Goal: Transaction & Acquisition: Subscribe to service/newsletter

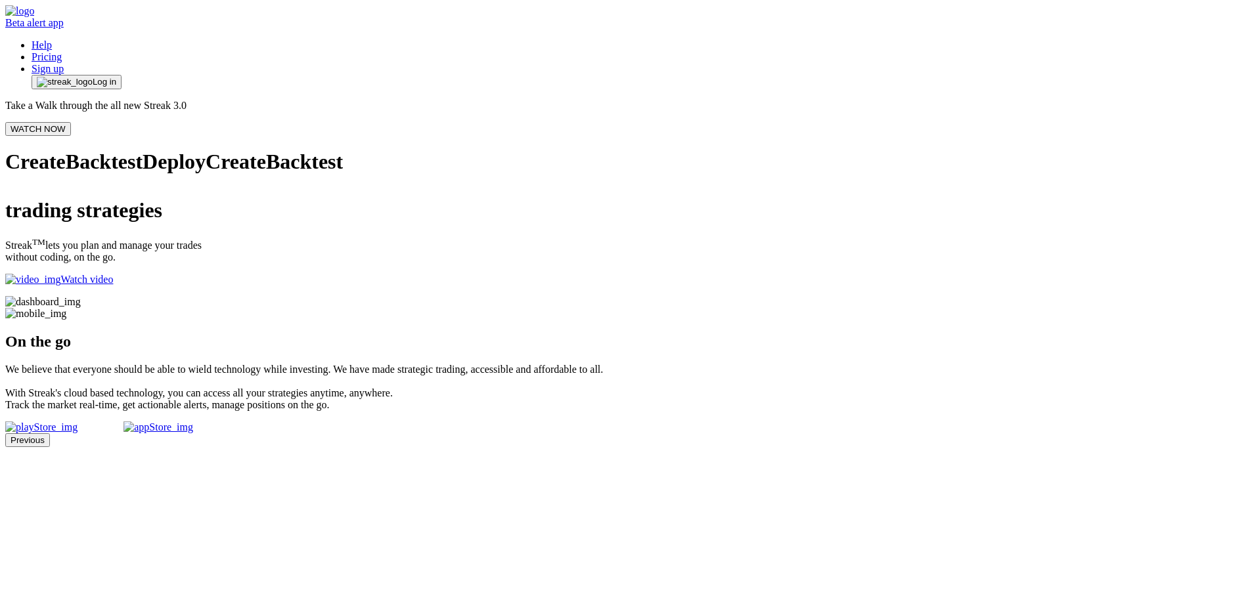
click at [93, 77] on img "button" at bounding box center [65, 82] width 56 height 11
click at [93, 77] on span "button" at bounding box center [65, 82] width 56 height 11
click at [64, 63] on link "Sign up" at bounding box center [48, 68] width 32 height 11
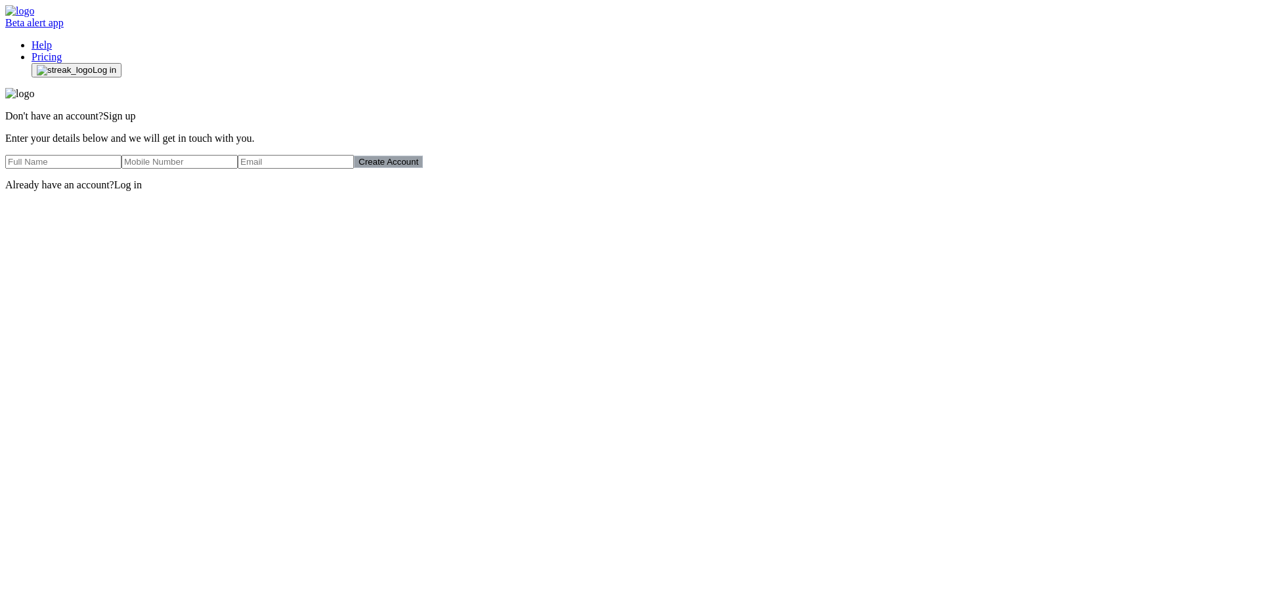
click at [116, 65] on span "Log in" at bounding box center [105, 70] width 24 height 11
click at [114, 199] on span "Select your Broker" at bounding box center [73, 186] width 82 height 25
